Goal: Information Seeking & Learning: Find specific page/section

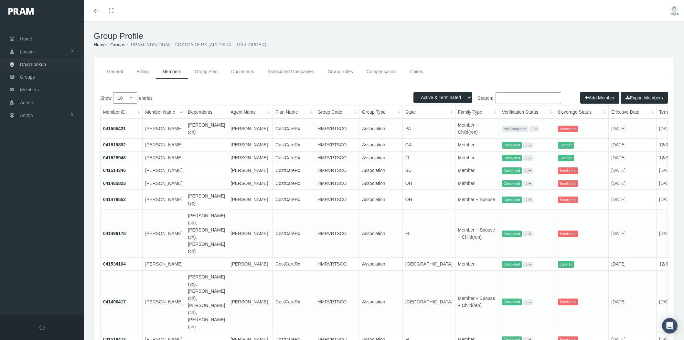
select select "3"
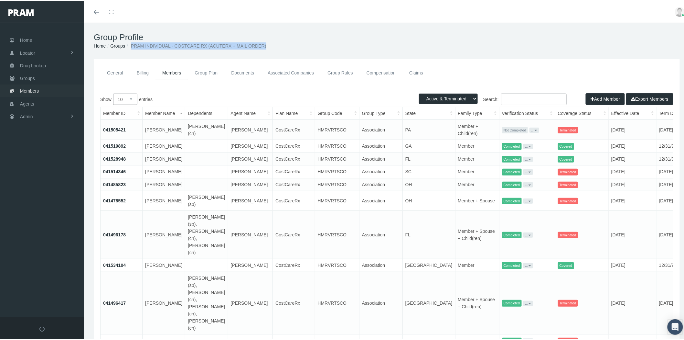
click at [38, 92] on span "Members" at bounding box center [29, 89] width 19 height 12
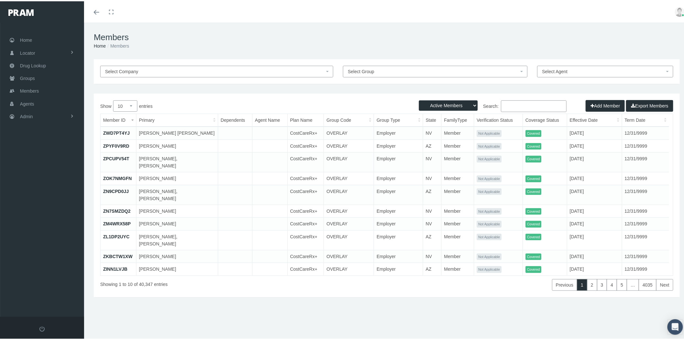
click at [523, 104] on input "Search:" at bounding box center [534, 105] width 66 height 12
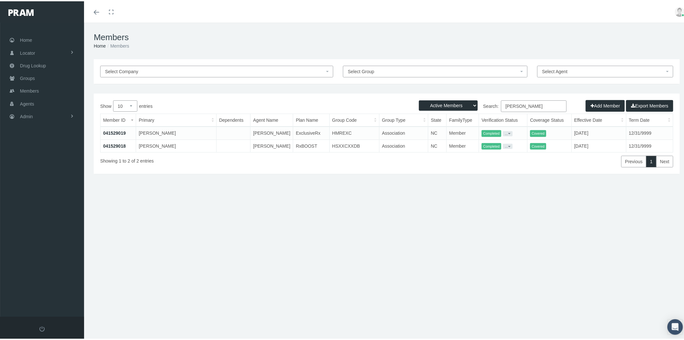
type input "hall, bradley"
click at [49, 101] on link "Agents" at bounding box center [42, 102] width 84 height 13
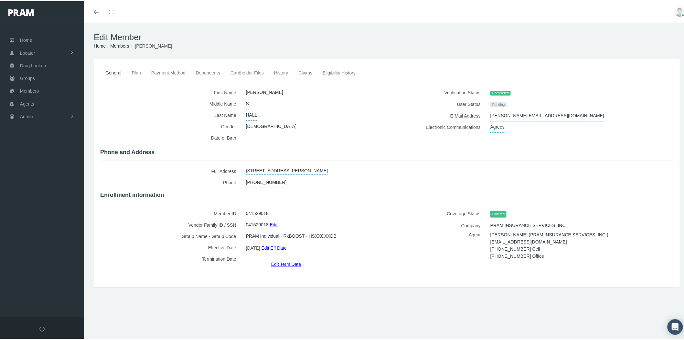
click at [348, 72] on link "Eligibility History" at bounding box center [339, 71] width 43 height 14
click at [341, 73] on link "Eligibility History" at bounding box center [339, 71] width 43 height 14
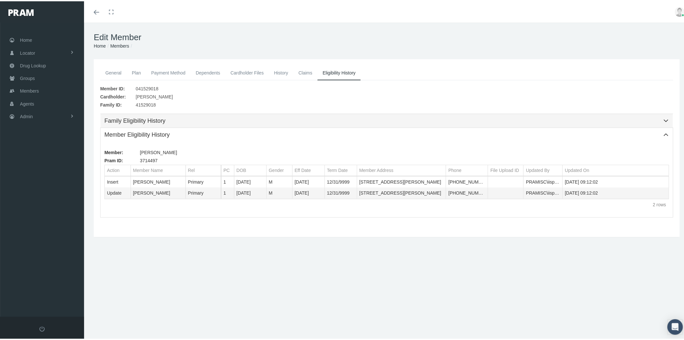
click at [334, 120] on div "Family Eligibility History" at bounding box center [386, 119] width 565 height 8
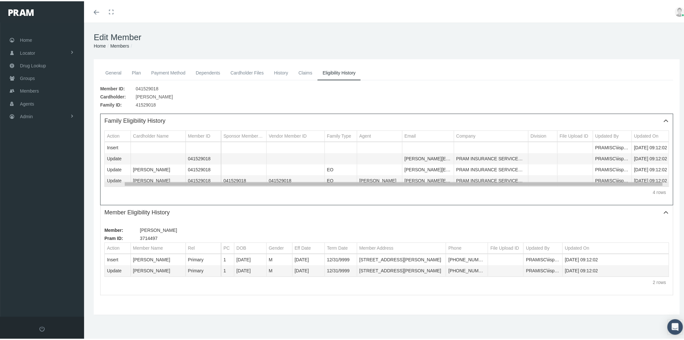
scroll to position [0, 20]
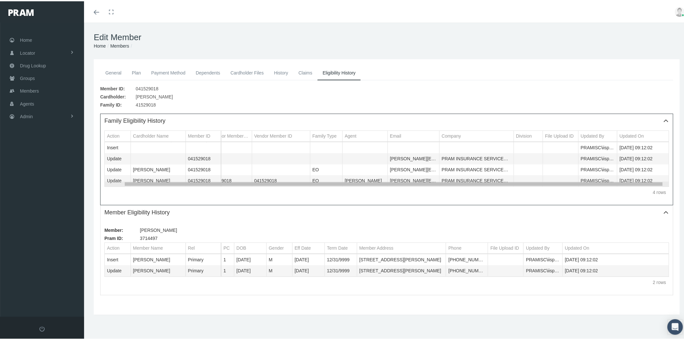
drag, startPoint x: 374, startPoint y: 182, endPoint x: 477, endPoint y: 190, distance: 102.8
click at [477, 190] on body "Toggle Fullscreen Toggle navigation Toggle menubar Toggle fullscreen Profile Lo…" at bounding box center [345, 170] width 690 height 340
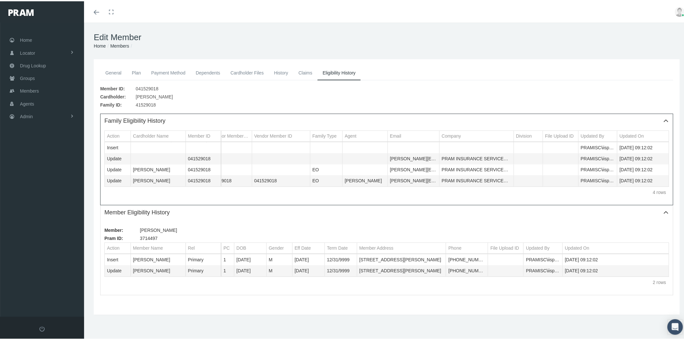
click at [277, 72] on link "History" at bounding box center [281, 71] width 25 height 14
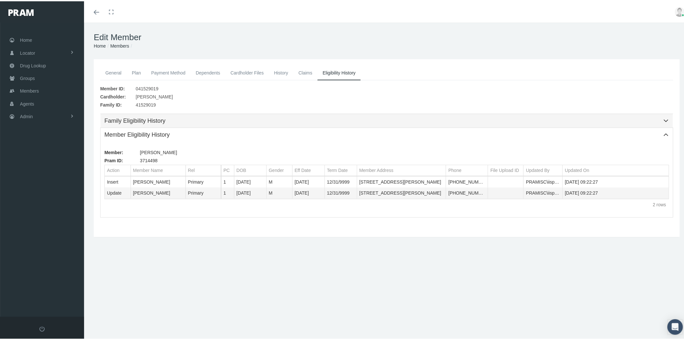
click at [377, 122] on div "Family Eligibility History" at bounding box center [386, 119] width 565 height 8
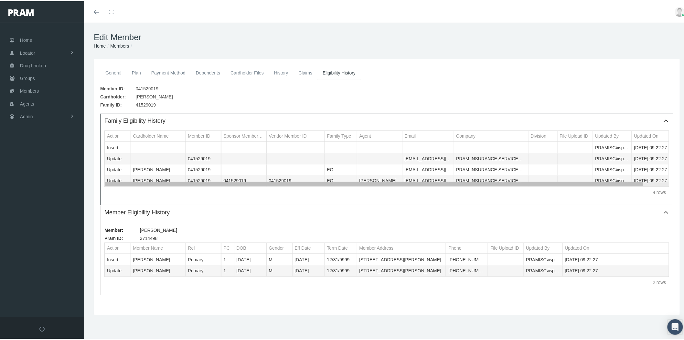
scroll to position [0, 20]
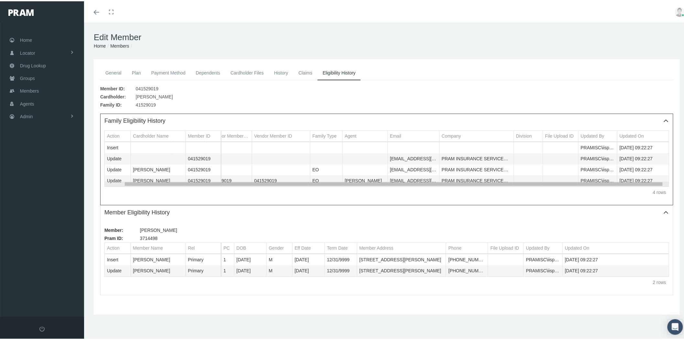
drag, startPoint x: 400, startPoint y: 182, endPoint x: 481, endPoint y: 189, distance: 81.1
click at [481, 189] on body "Toggle Fullscreen Toggle navigation Toggle menubar Toggle fullscreen Profile Lo…" at bounding box center [345, 170] width 690 height 340
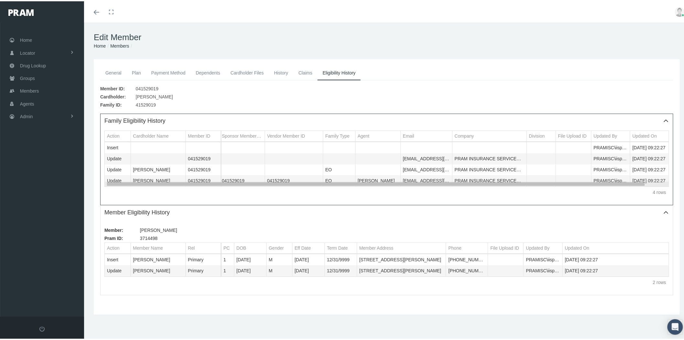
scroll to position [0, 0]
drag, startPoint x: 619, startPoint y: 185, endPoint x: 564, endPoint y: 185, distance: 55.6
click at [564, 184] on body "Toggle Fullscreen Toggle navigation Toggle menubar Toggle fullscreen Profile Lo…" at bounding box center [345, 170] width 690 height 340
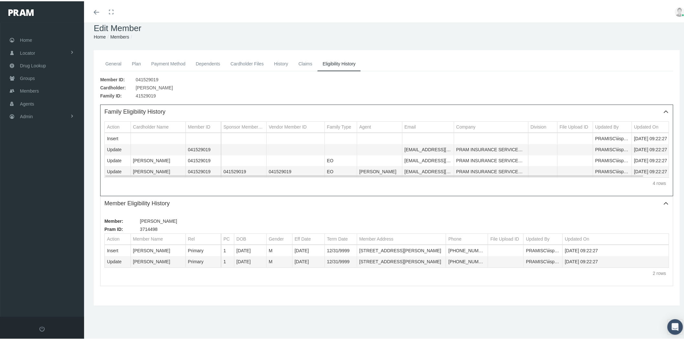
scroll to position [14, 0]
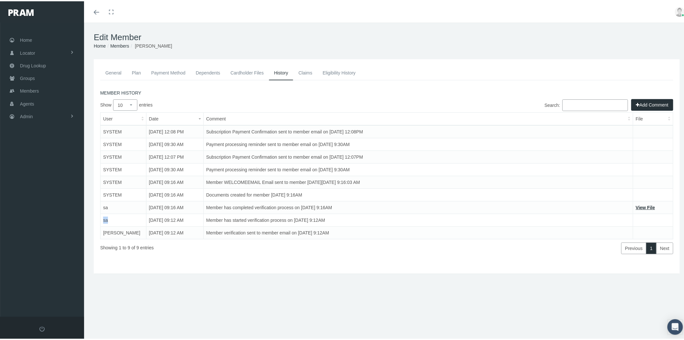
click at [104, 218] on td "sa" at bounding box center [124, 218] width 46 height 13
drag, startPoint x: 109, startPoint y: 203, endPoint x: 101, endPoint y: 205, distance: 7.9
click at [101, 205] on td "sa" at bounding box center [124, 206] width 46 height 13
click at [113, 192] on td "SYSTEM" at bounding box center [124, 193] width 46 height 13
drag, startPoint x: 123, startPoint y: 192, endPoint x: 104, endPoint y: 197, distance: 19.7
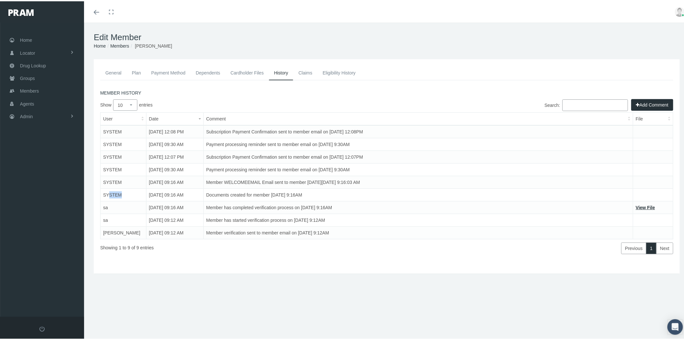
click at [106, 191] on td "SYSTEM" at bounding box center [124, 193] width 46 height 13
drag, startPoint x: 102, startPoint y: 204, endPoint x: 110, endPoint y: 203, distance: 8.2
click at [110, 204] on td "sa" at bounding box center [124, 206] width 46 height 13
click at [347, 74] on link "Eligibility History" at bounding box center [339, 71] width 43 height 14
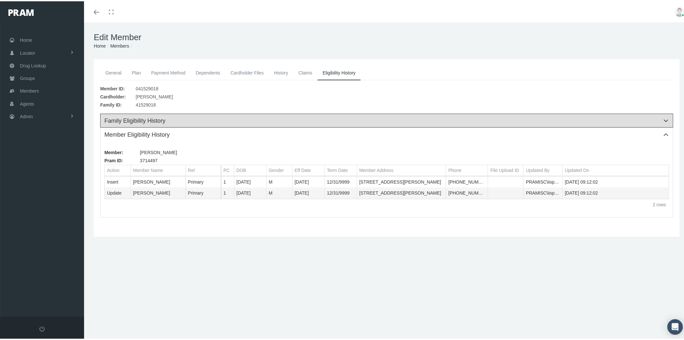
click at [421, 117] on div "Family Eligibility History" at bounding box center [386, 119] width 565 height 8
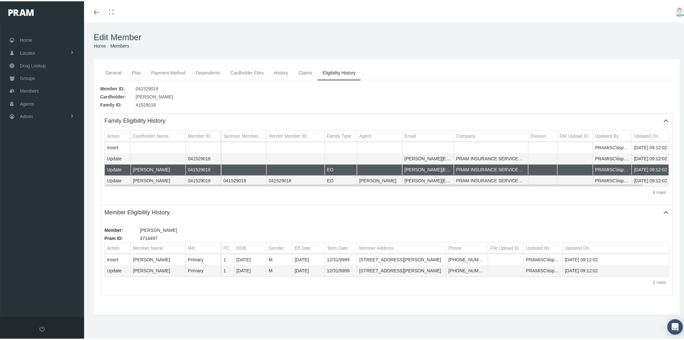
drag, startPoint x: 598, startPoint y: 168, endPoint x: 621, endPoint y: 169, distance: 23.0
click at [621, 169] on body "Toggle Fullscreen Toggle navigation Toggle menubar Toggle fullscreen Profile Lo…" at bounding box center [345, 170] width 690 height 340
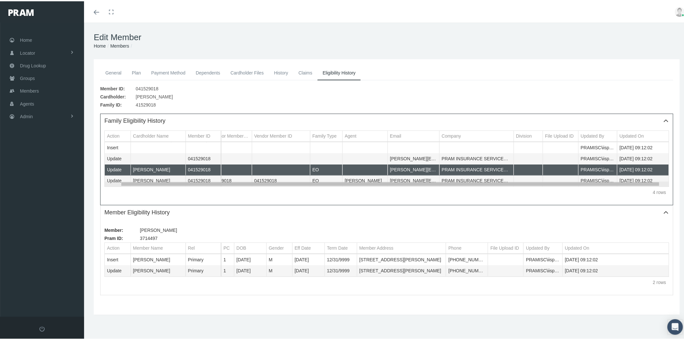
scroll to position [0, 20]
drag, startPoint x: 615, startPoint y: 185, endPoint x: 637, endPoint y: 185, distance: 21.7
click at [637, 185] on body "Toggle Fullscreen Toggle navigation Toggle menubar Toggle fullscreen Profile Lo…" at bounding box center [345, 170] width 690 height 340
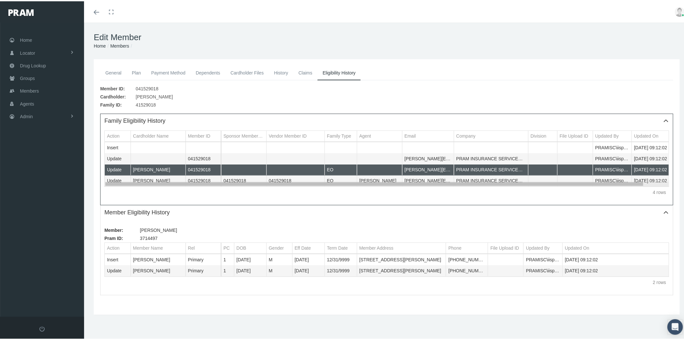
drag, startPoint x: 561, startPoint y: 181, endPoint x: 526, endPoint y: 182, distance: 34.9
click at [526, 182] on body "Toggle Fullscreen Toggle navigation Toggle menubar Toggle fullscreen Profile Lo…" at bounding box center [345, 170] width 690 height 340
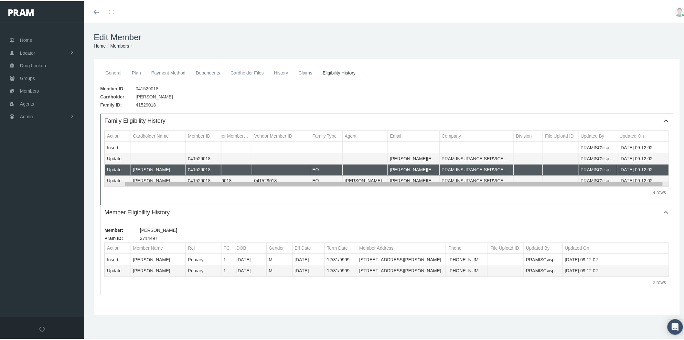
scroll to position [0, 20]
drag, startPoint x: 551, startPoint y: 181, endPoint x: 599, endPoint y: 180, distance: 47.9
click at [586, 181] on body "Toggle Fullscreen Toggle navigation Toggle menubar Toggle fullscreen Profile Lo…" at bounding box center [345, 170] width 690 height 340
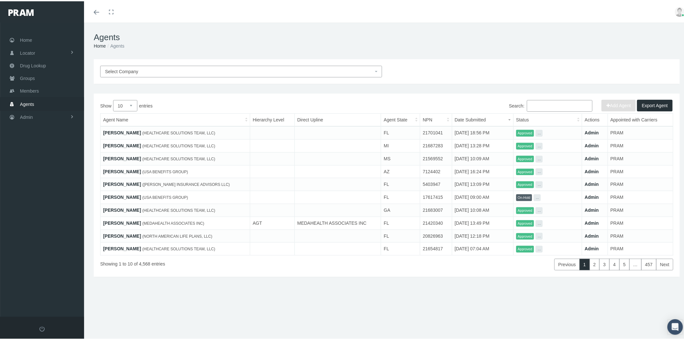
click at [127, 131] on link "AMBER LUCAS" at bounding box center [122, 131] width 38 height 5
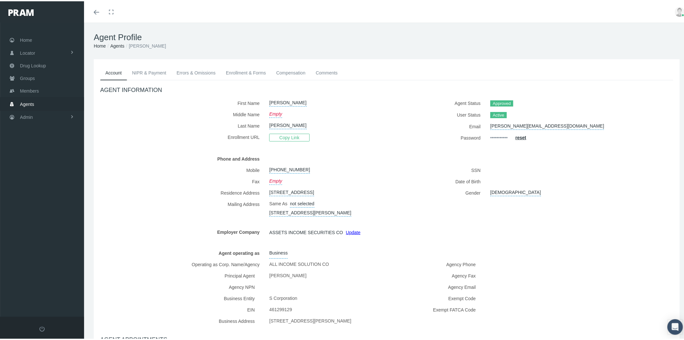
click at [250, 70] on link "Enrollment & Forms" at bounding box center [246, 71] width 50 height 14
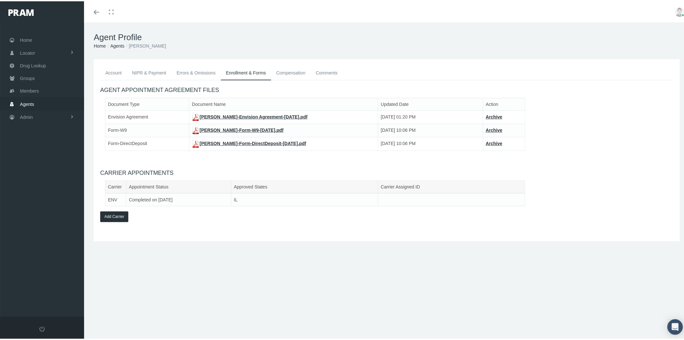
click at [115, 71] on link "Account" at bounding box center [113, 71] width 27 height 14
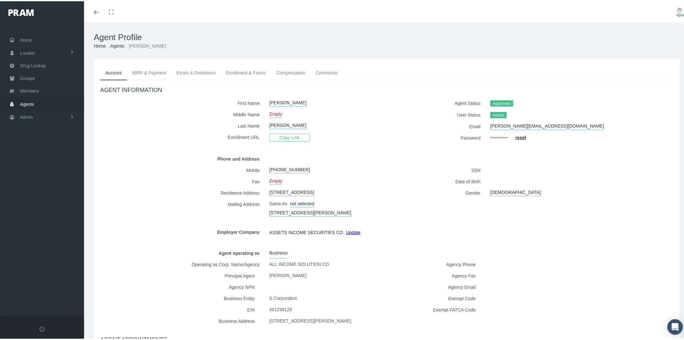
scroll to position [36, 0]
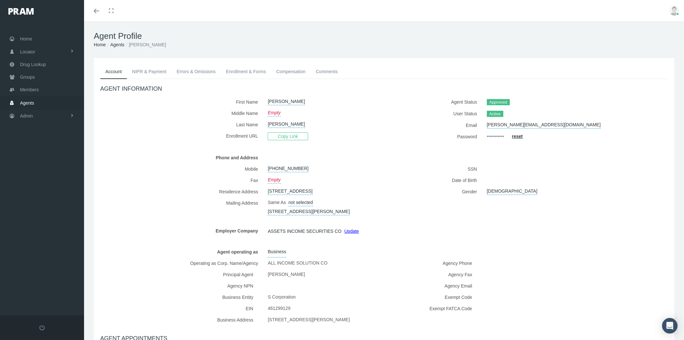
scroll to position [36, 0]
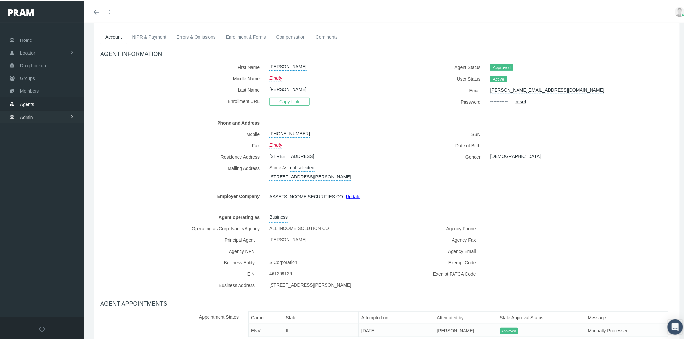
drag, startPoint x: 46, startPoint y: 111, endPoint x: 57, endPoint y: 117, distance: 12.9
click at [46, 111] on link "Admin" at bounding box center [42, 115] width 84 height 13
click at [50, 198] on link "Companies" at bounding box center [42, 201] width 84 height 11
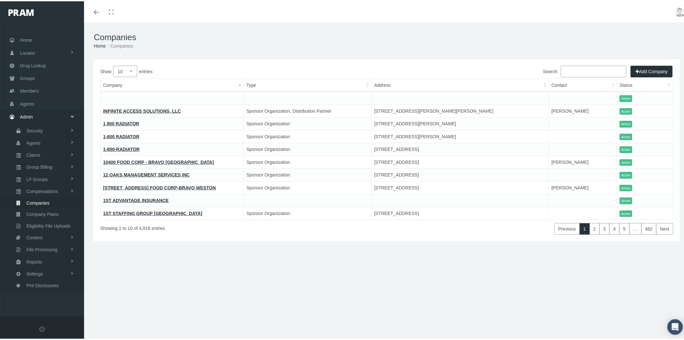
click at [579, 72] on input "Search:" at bounding box center [594, 70] width 66 height 12
paste input "AMERICAN FAMILY INSURANCE"
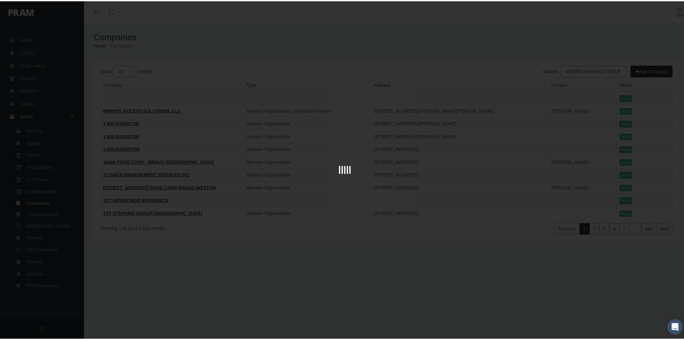
scroll to position [0, 14]
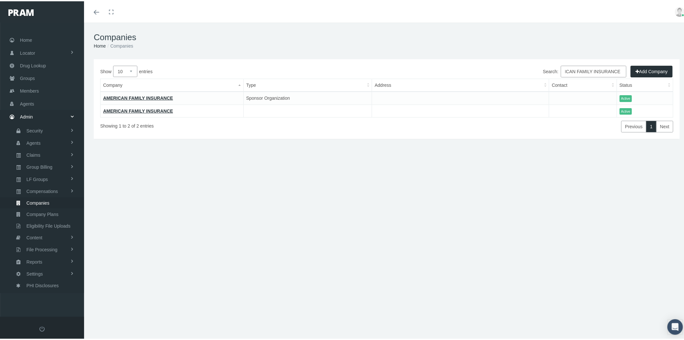
type input "AMERICAN FAMILY INSURANCE"
click at [117, 95] on link "AMERICAN FAMILY INSURANCE" at bounding box center [138, 96] width 70 height 5
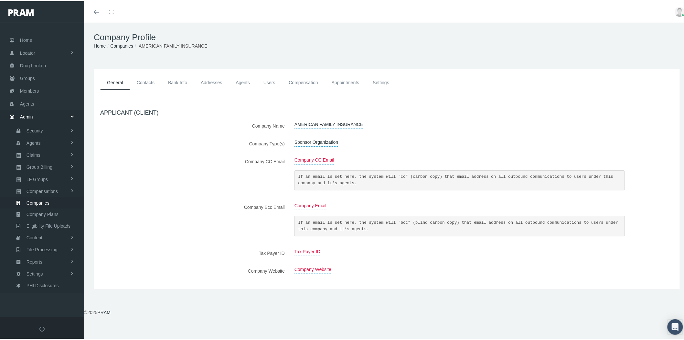
click at [211, 81] on link "Addresses" at bounding box center [211, 81] width 35 height 15
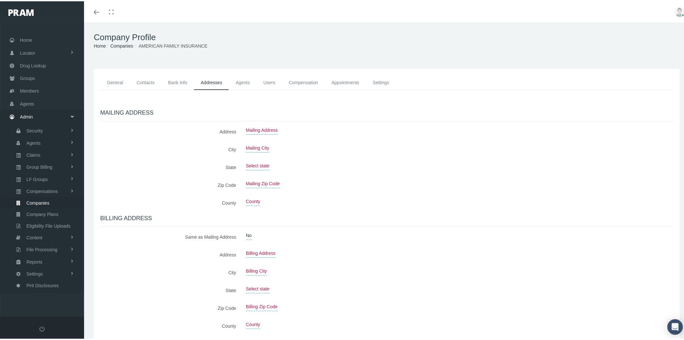
click at [131, 49] on div "Company Profile Home Companies AMERICAN FAMILY INSURANCE" at bounding box center [387, 39] width 606 height 37
click at [131, 46] on link "Companies" at bounding box center [121, 44] width 23 height 5
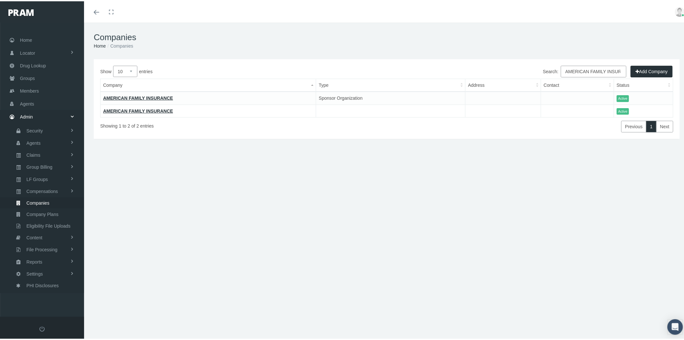
click at [130, 109] on link "AMERICAN FAMILY INSURANCE" at bounding box center [138, 109] width 70 height 5
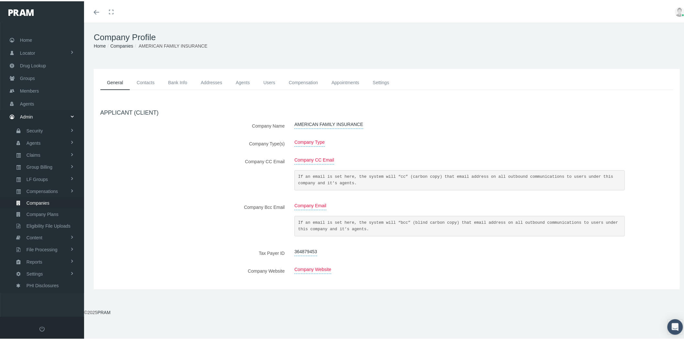
click at [146, 82] on link "Contacts" at bounding box center [145, 81] width 31 height 15
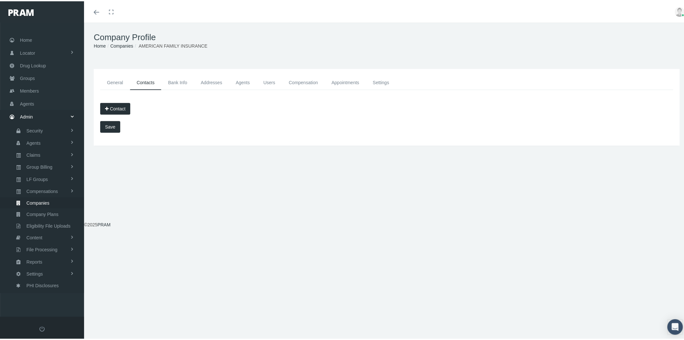
click at [209, 82] on link "Addresses" at bounding box center [211, 81] width 35 height 15
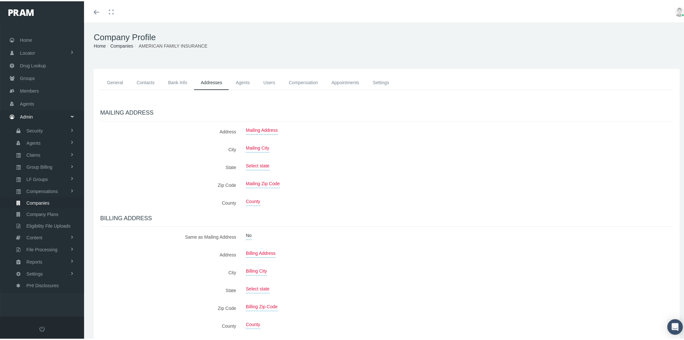
click at [125, 44] on link "Companies" at bounding box center [121, 44] width 23 height 5
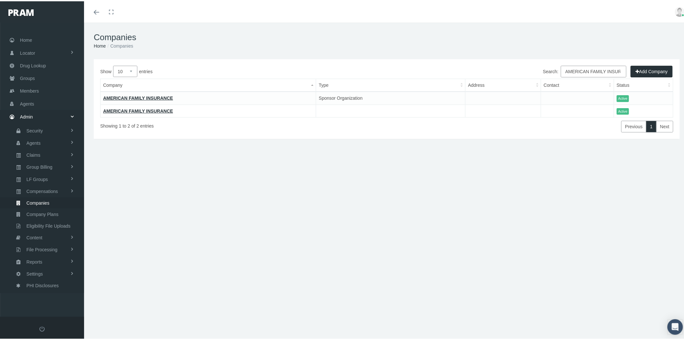
drag, startPoint x: 37, startPoint y: 198, endPoint x: 71, endPoint y: 205, distance: 35.6
click at [37, 198] on span "Companies" at bounding box center [38, 201] width 23 height 11
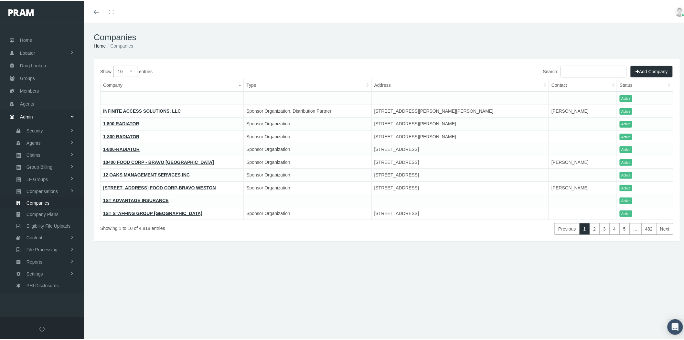
click at [597, 73] on input "Search:" at bounding box center [594, 70] width 66 height 12
paste input "[PERSON_NAME] HEALTHCARE MANAGEMENT, LLC"
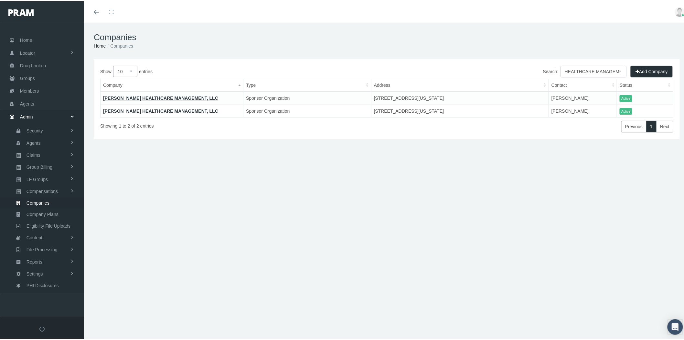
type input "[PERSON_NAME] HEALTHCARE MANAGEMENT, LLC"
click at [129, 97] on link "[PERSON_NAME] HEALTHCARE MANAGEMENT, LLC" at bounding box center [160, 96] width 115 height 5
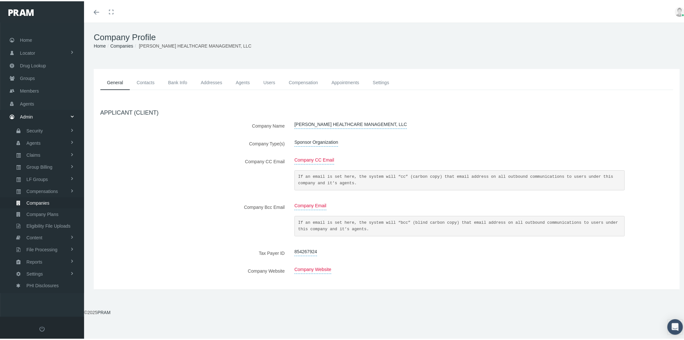
click at [151, 84] on link "Contacts" at bounding box center [145, 81] width 31 height 15
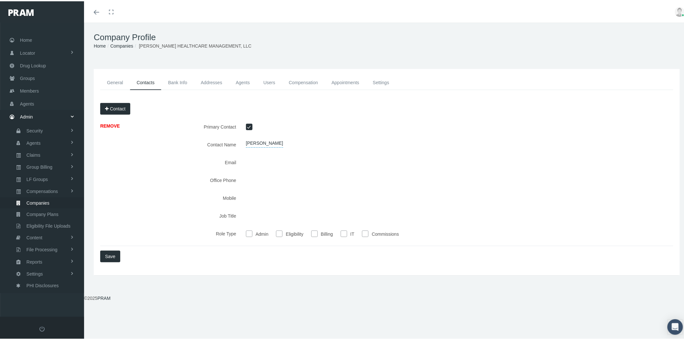
click at [185, 83] on link "Bank Info" at bounding box center [177, 81] width 33 height 15
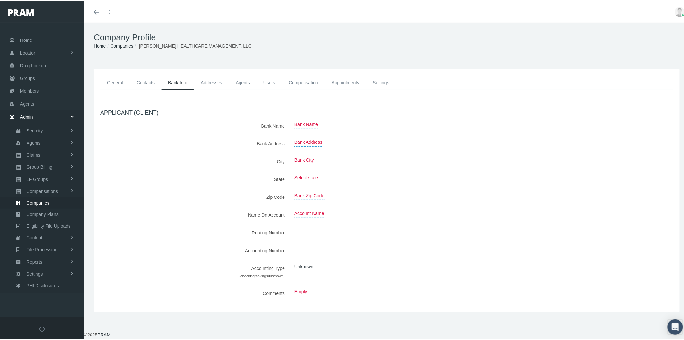
click at [217, 83] on link "Addresses" at bounding box center [211, 81] width 35 height 15
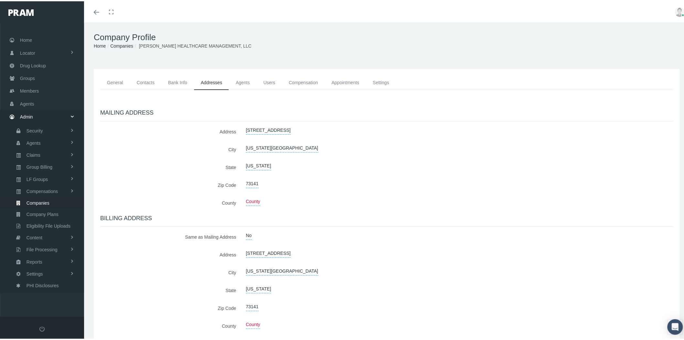
click at [252, 86] on link "Agents" at bounding box center [243, 81] width 28 height 15
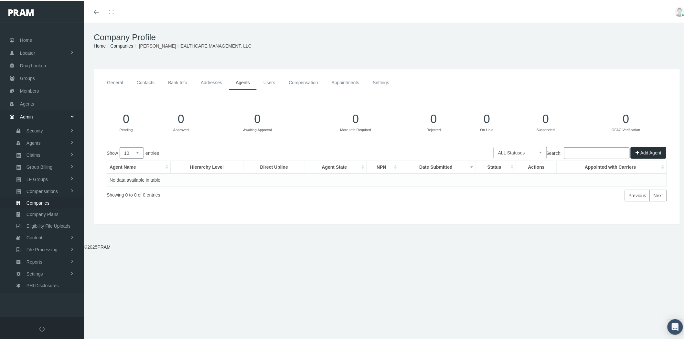
click at [272, 83] on link "Users" at bounding box center [270, 81] width 26 height 15
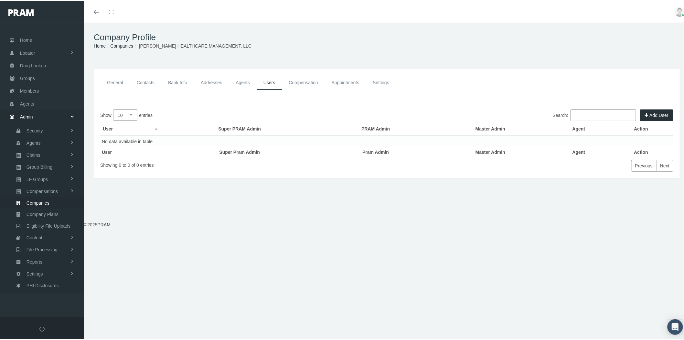
click at [295, 83] on link "Compensation" at bounding box center [303, 81] width 43 height 15
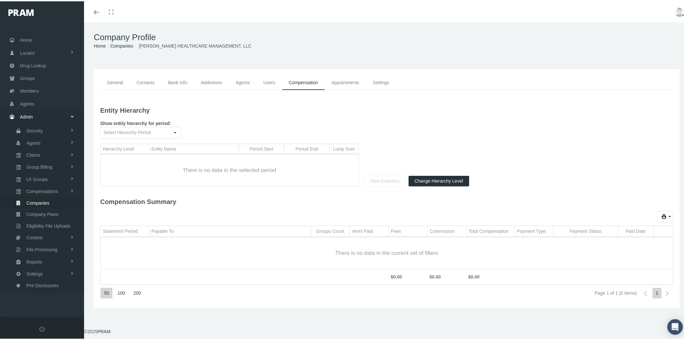
click at [347, 83] on link "Appointments" at bounding box center [345, 81] width 41 height 15
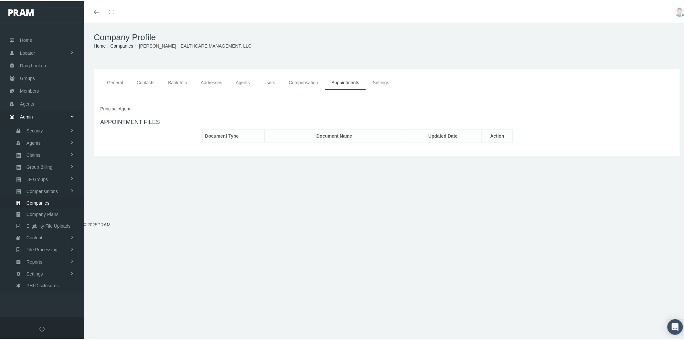
click at [386, 82] on link "Settings" at bounding box center [381, 81] width 30 height 15
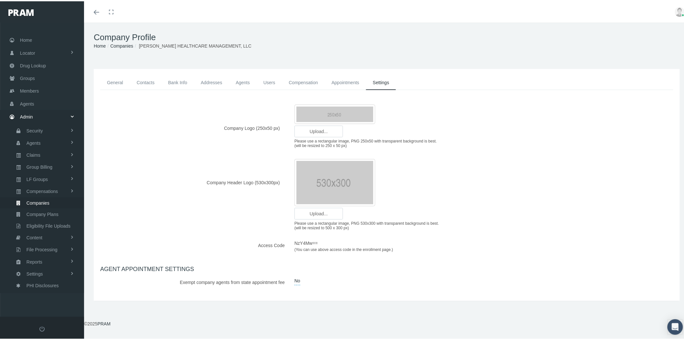
click at [128, 47] on link "Companies" at bounding box center [121, 44] width 23 height 5
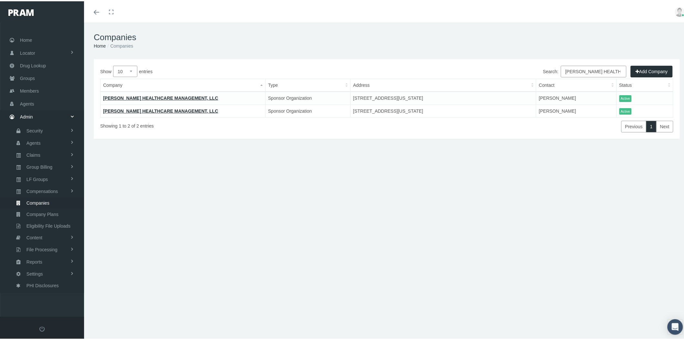
click at [134, 110] on link "[PERSON_NAME] HEALTHCARE MANAGEMENT, LLC" at bounding box center [160, 109] width 115 height 5
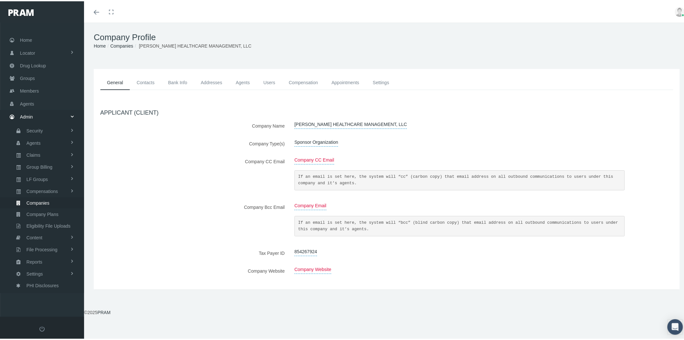
click at [146, 83] on link "Contacts" at bounding box center [145, 81] width 31 height 15
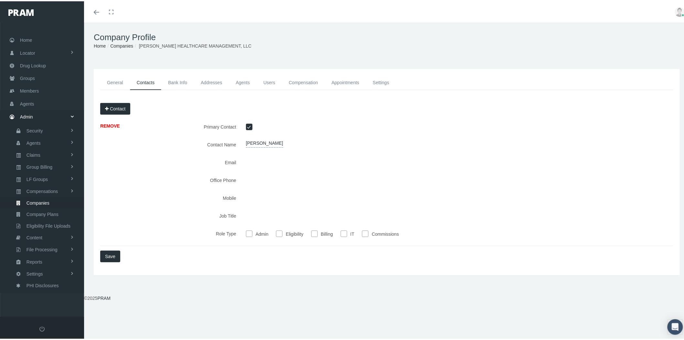
click at [172, 81] on link "Bank Info" at bounding box center [177, 81] width 33 height 15
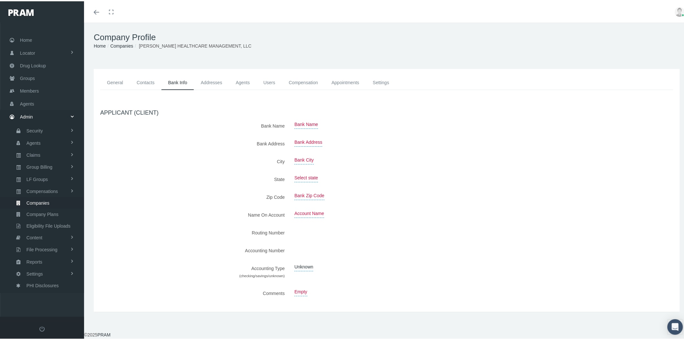
click at [211, 81] on link "Addresses" at bounding box center [211, 81] width 35 height 15
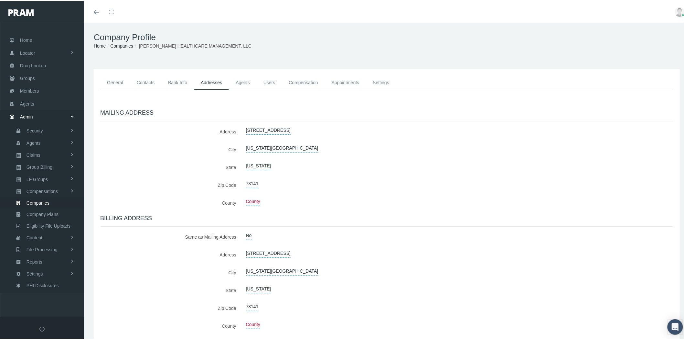
click at [239, 81] on link "Agents" at bounding box center [243, 81] width 28 height 15
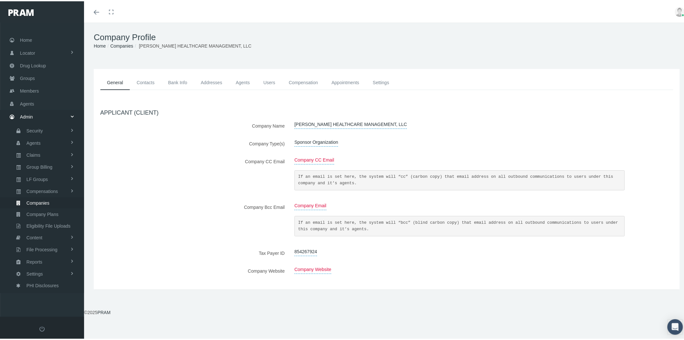
click at [144, 83] on link "Contacts" at bounding box center [145, 81] width 31 height 15
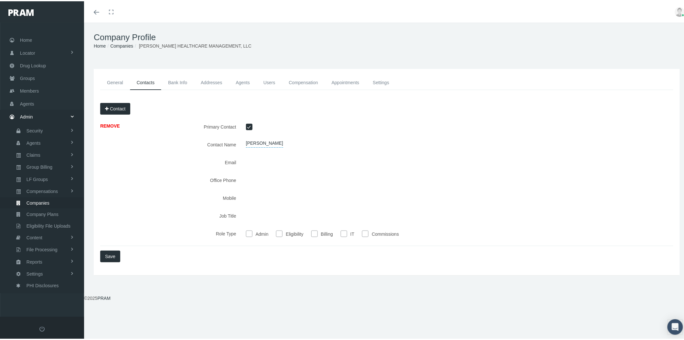
click at [172, 81] on link "Bank Info" at bounding box center [177, 81] width 33 height 15
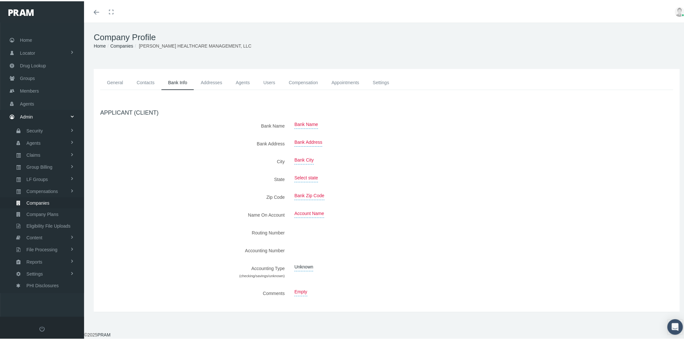
drag, startPoint x: 214, startPoint y: 83, endPoint x: 241, endPoint y: 84, distance: 27.5
click at [214, 83] on link "Addresses" at bounding box center [211, 81] width 35 height 15
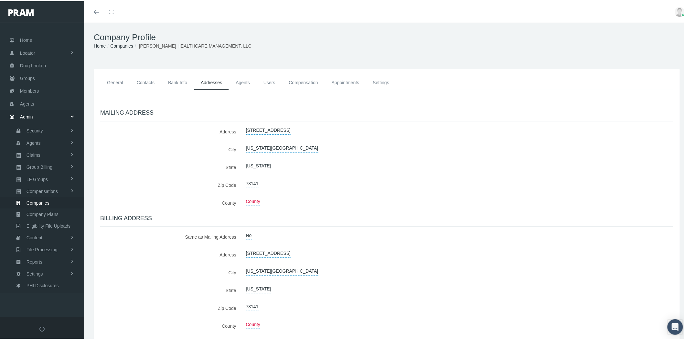
click at [246, 82] on link "Agents" at bounding box center [243, 81] width 28 height 15
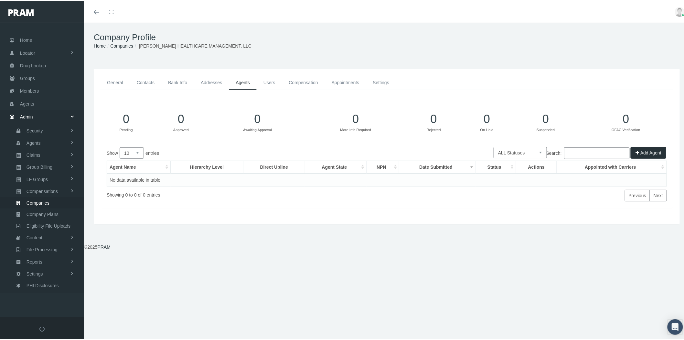
click at [276, 83] on link "Users" at bounding box center [270, 81] width 26 height 15
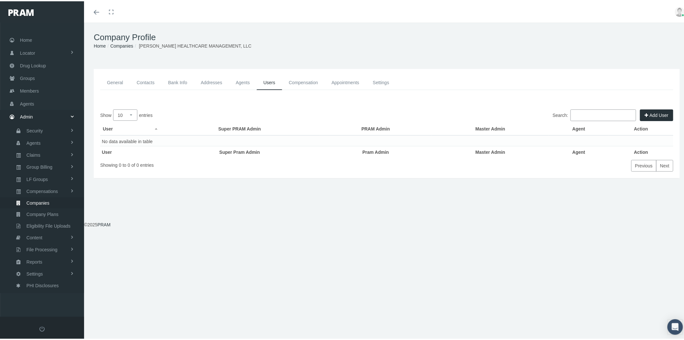
click at [303, 81] on link "Compensation" at bounding box center [303, 81] width 43 height 15
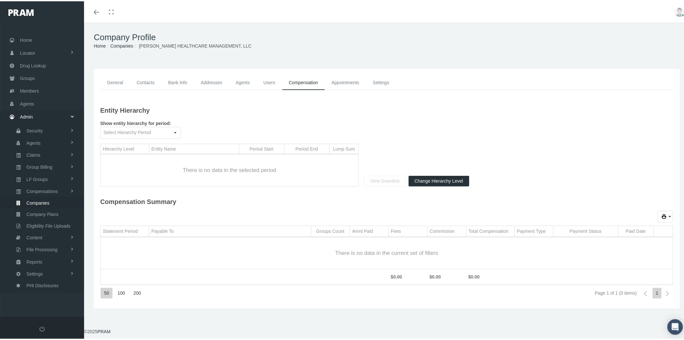
click at [338, 83] on link "Appointments" at bounding box center [345, 81] width 41 height 15
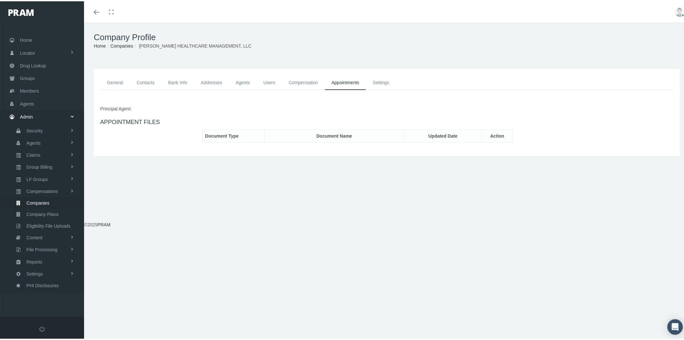
click at [395, 85] on link "Settings" at bounding box center [381, 81] width 30 height 15
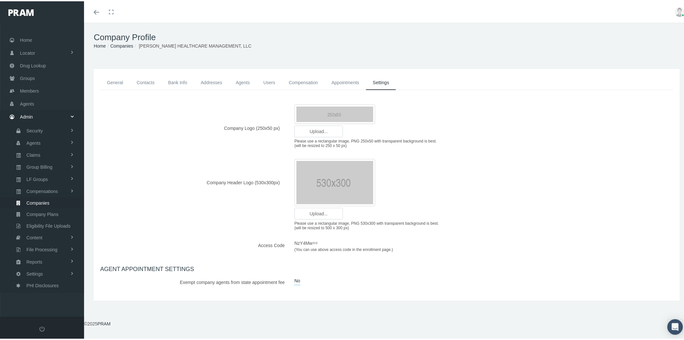
click at [118, 84] on link "General" at bounding box center [115, 81] width 30 height 15
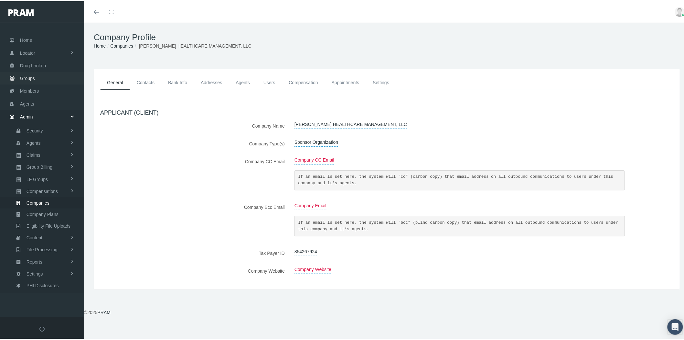
click at [27, 76] on span "Groups" at bounding box center [27, 77] width 15 height 12
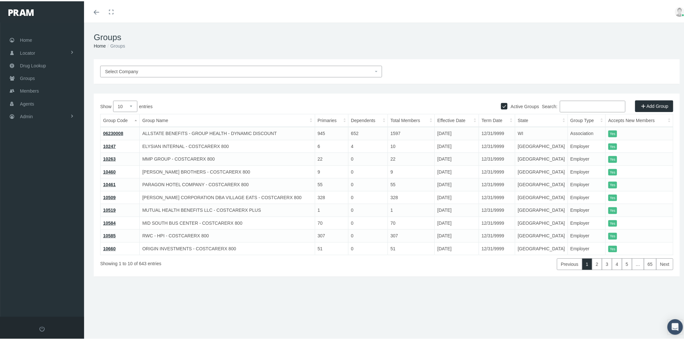
click at [592, 106] on input "Search:" at bounding box center [593, 105] width 66 height 12
paste input "[PERSON_NAME] HEALTHCARE MANAGEMENT, LLC"
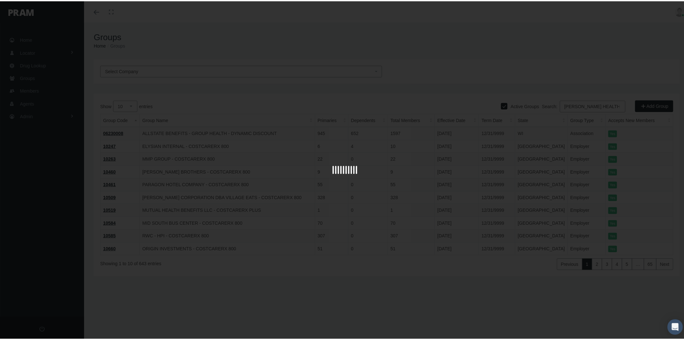
scroll to position [0, 39]
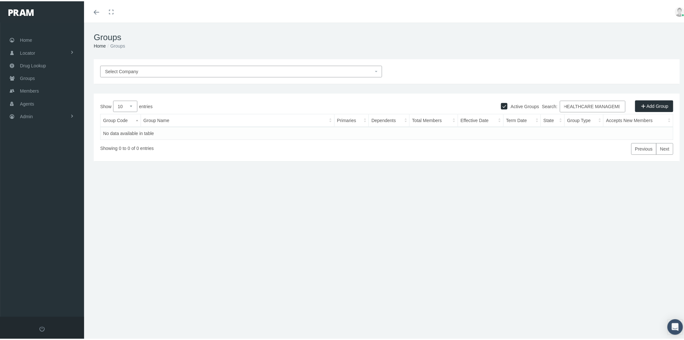
drag, startPoint x: 574, startPoint y: 104, endPoint x: 630, endPoint y: 105, distance: 55.6
click at [630, 105] on div "Active Groups Add Group Show 10 25 50 100 entries Search: [PERSON_NAME] HEALTHC…" at bounding box center [387, 126] width 586 height 68
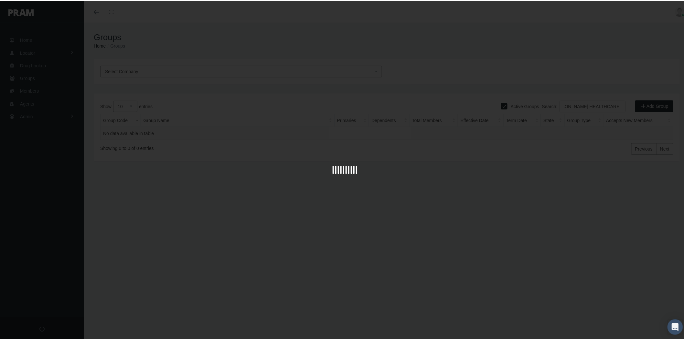
scroll to position [0, 0]
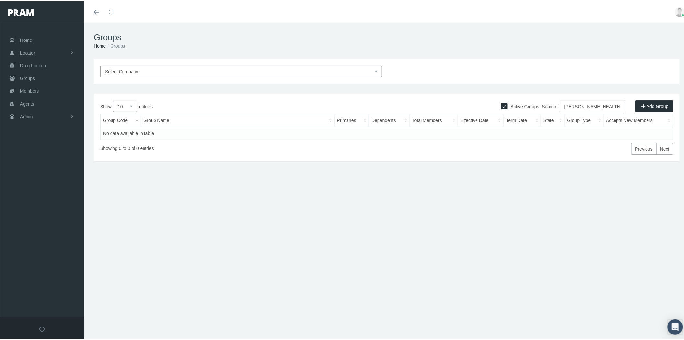
type input "[PERSON_NAME] HEALTHCARE"
click at [511, 105] on label "Active Groups" at bounding box center [524, 105] width 32 height 7
click at [508, 105] on input "Active Groups" at bounding box center [504, 104] width 6 height 6
checkbox input "false"
